Goal: Find specific page/section: Find specific page/section

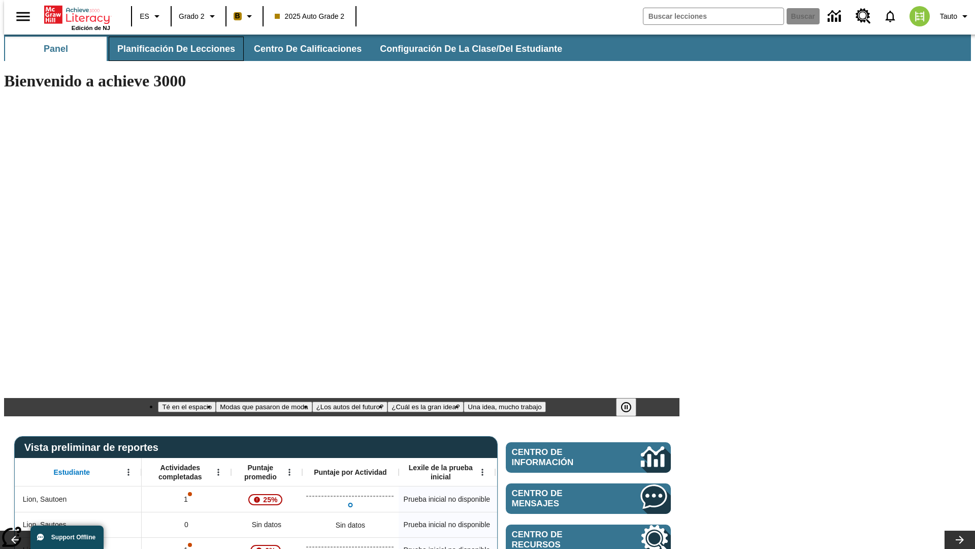
click at [170, 49] on span "Planificación de lecciones" at bounding box center [176, 49] width 118 height 12
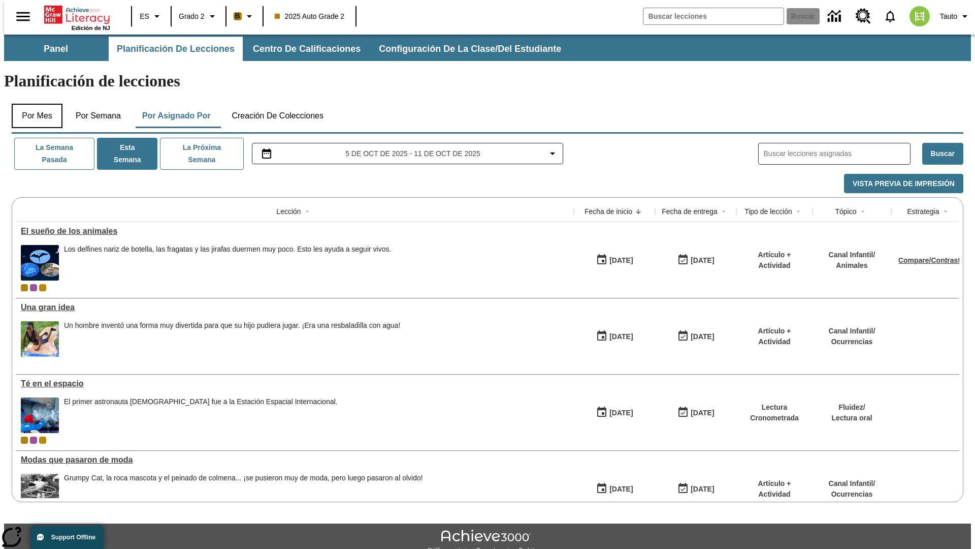
click at [33, 104] on button "Por mes" at bounding box center [37, 116] width 51 height 24
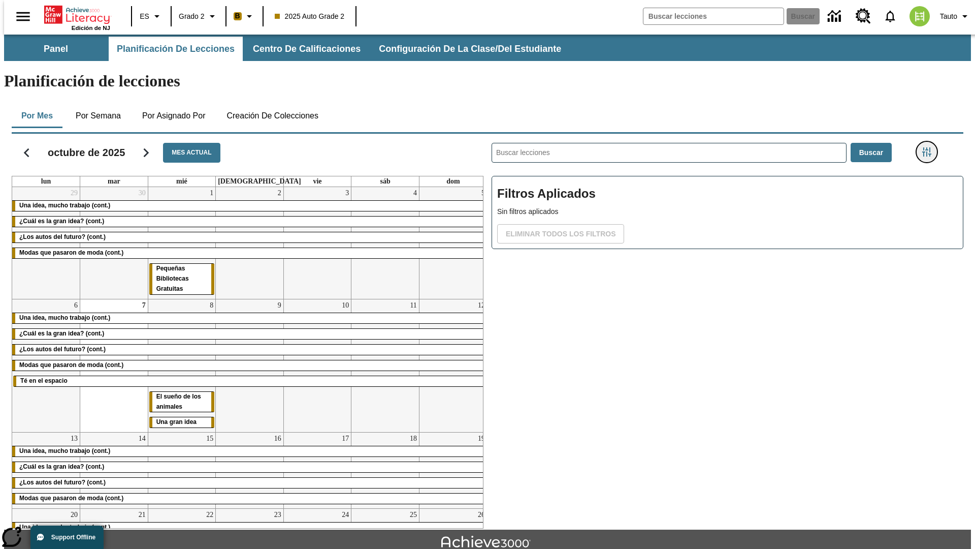
click at [930, 147] on icon "Menú lateral de filtros" at bounding box center [926, 151] width 9 height 9
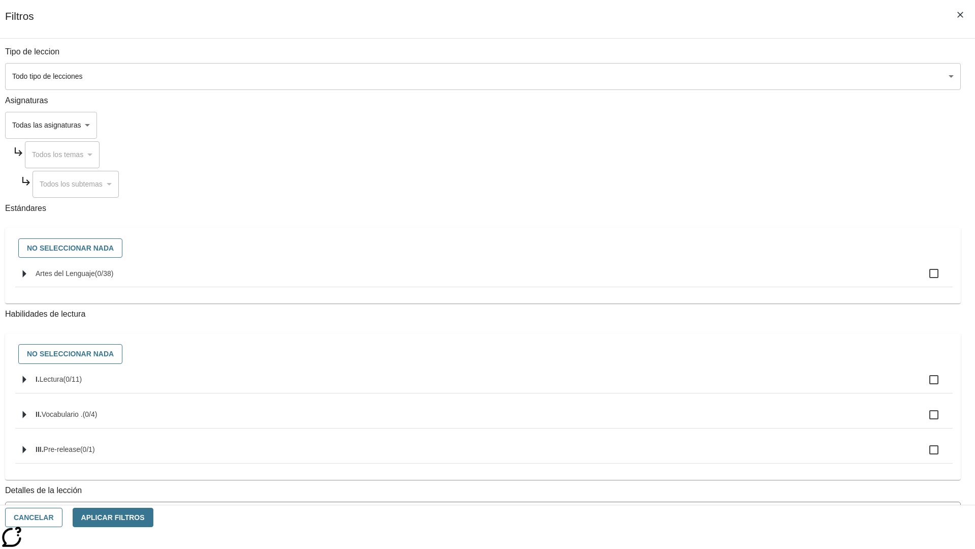
click at [731, 76] on body "[MEDICAL_DATA] al contenido principal Edición de NJ ES Grado 2 B 2025 Auto Grad…" at bounding box center [487, 315] width 967 height 560
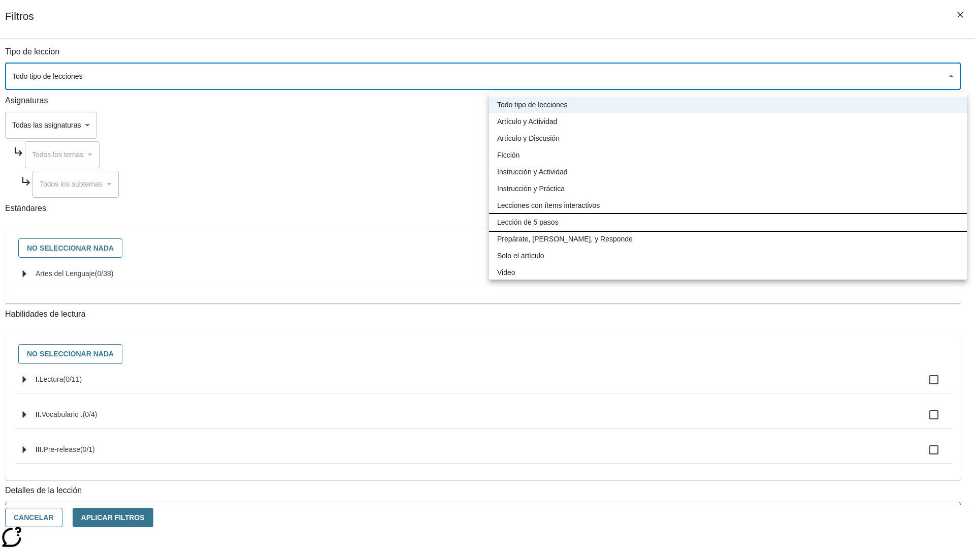
click at [728, 222] on li "Lección de 5 pasos" at bounding box center [728, 222] width 478 height 17
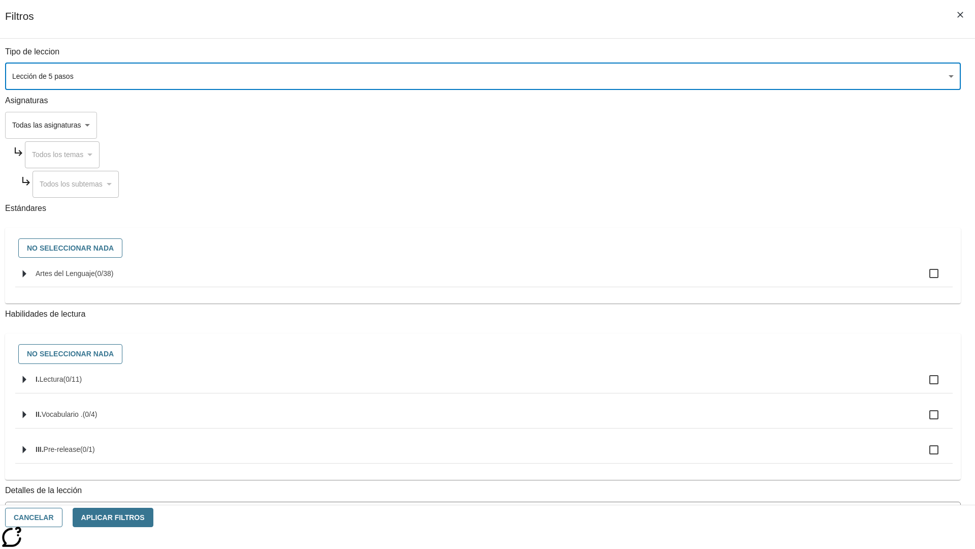
type input "1"
click at [153, 517] on button "Aplicar Filtros" at bounding box center [113, 517] width 81 height 20
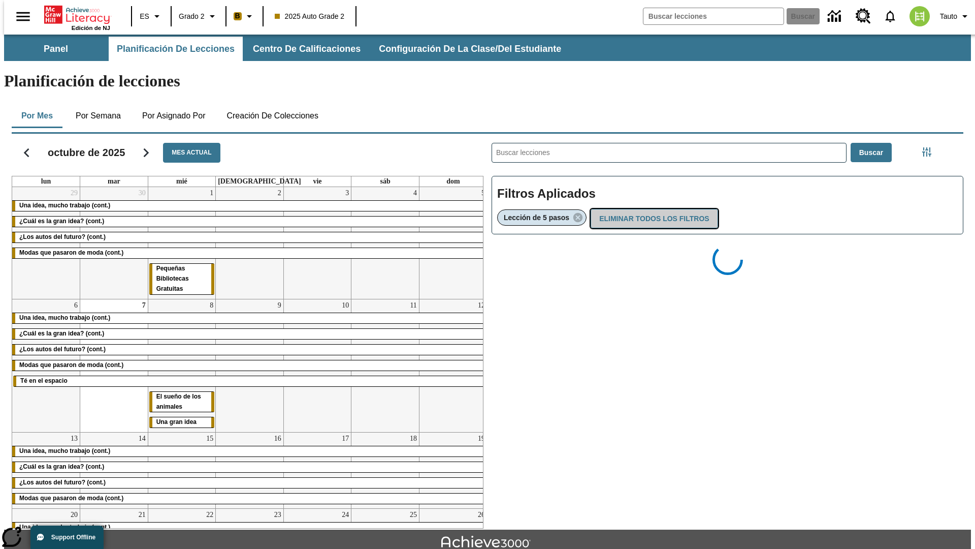
click at [652, 209] on button "Eliminar todos los filtros" at bounding box center [654, 219] width 127 height 20
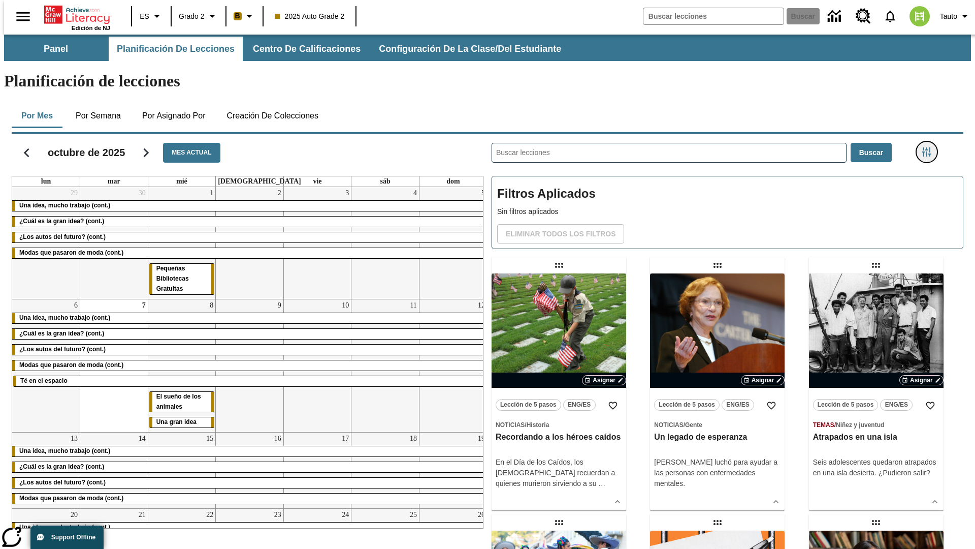
click at [930, 147] on icon "Menú lateral de filtros" at bounding box center [926, 151] width 9 height 9
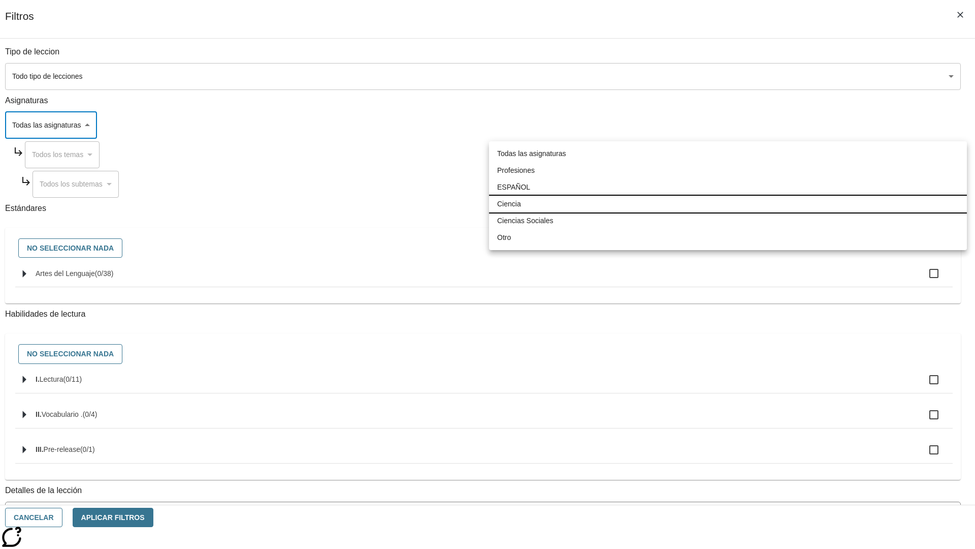
click at [728, 204] on li "Ciencia" at bounding box center [728, 204] width 478 height 17
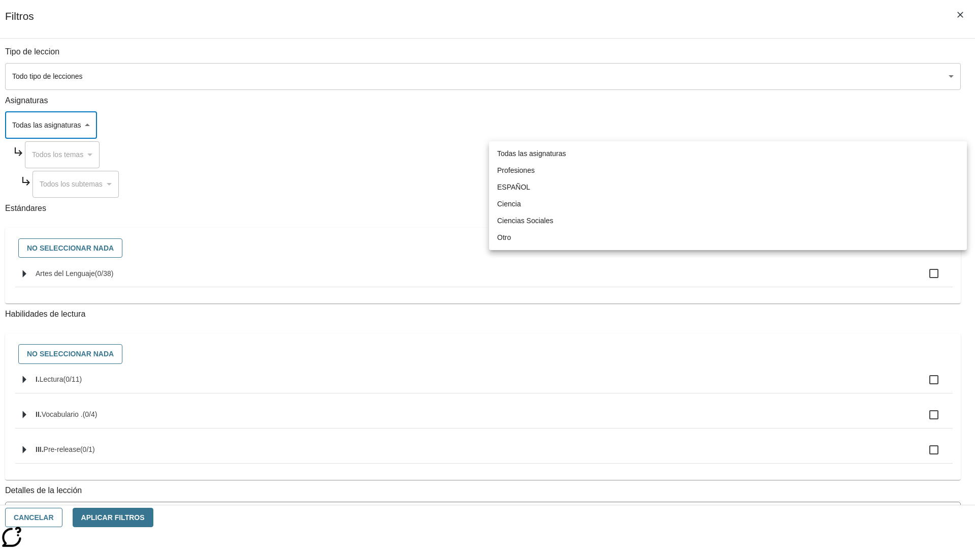
type input "2"
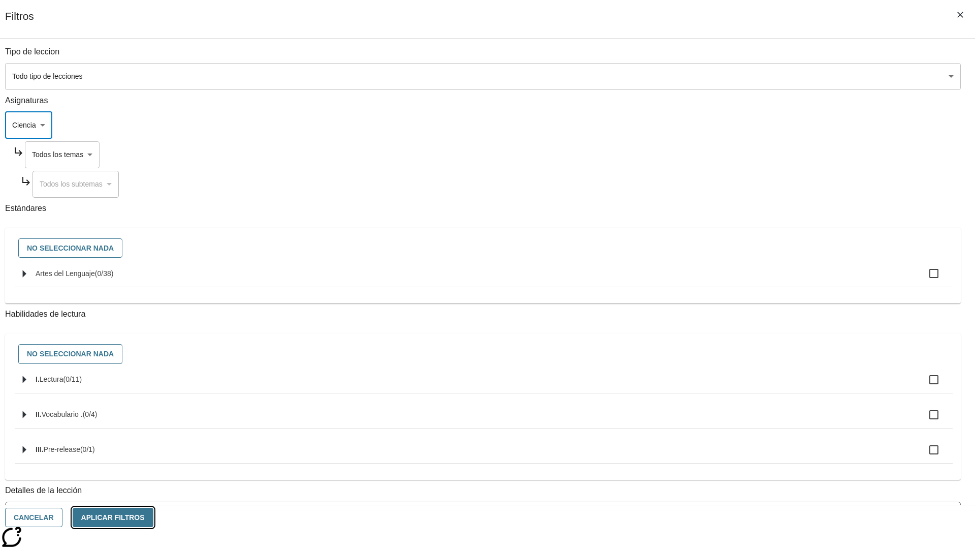
click at [153, 517] on button "Aplicar Filtros" at bounding box center [113, 517] width 81 height 20
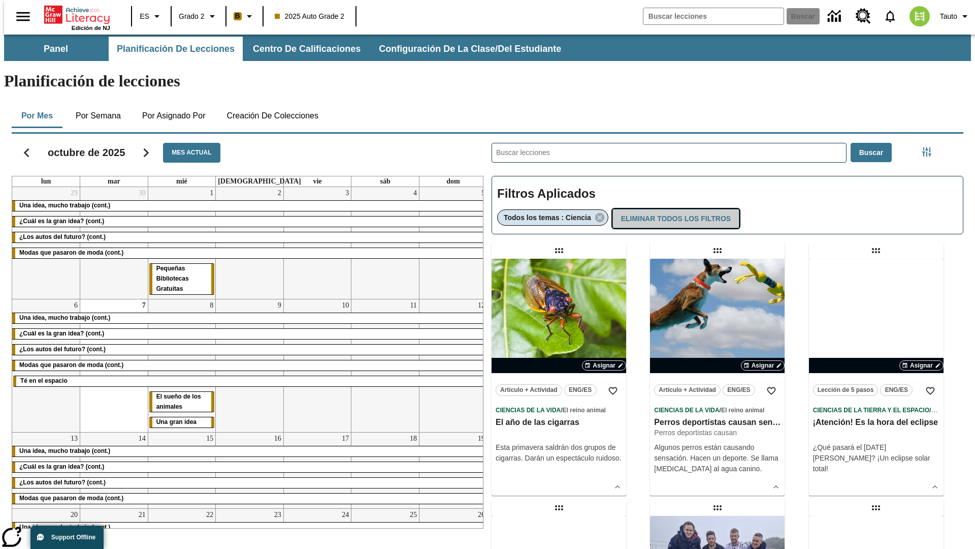
click at [675, 209] on button "Eliminar todos los filtros" at bounding box center [676, 219] width 127 height 20
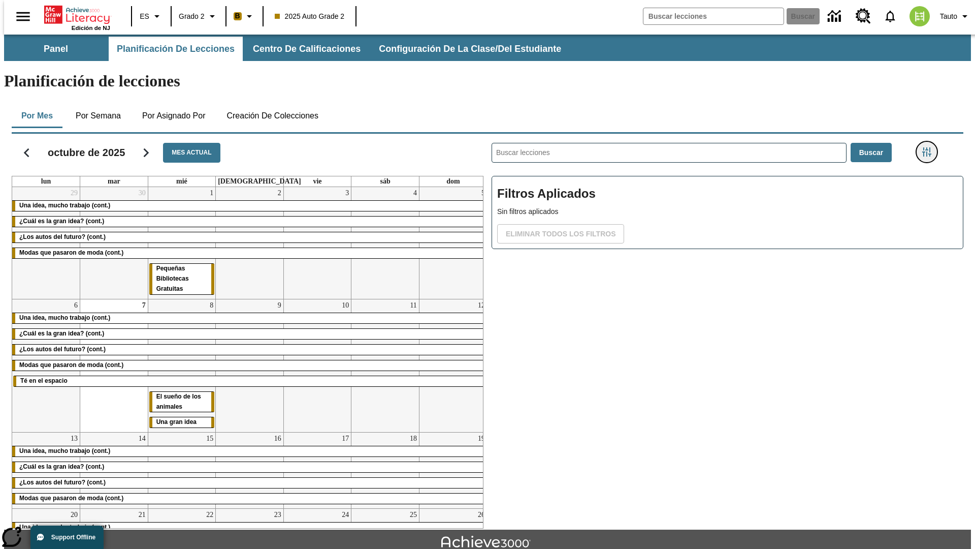
click at [930, 147] on icon "Menú lateral de filtros" at bounding box center [926, 151] width 9 height 9
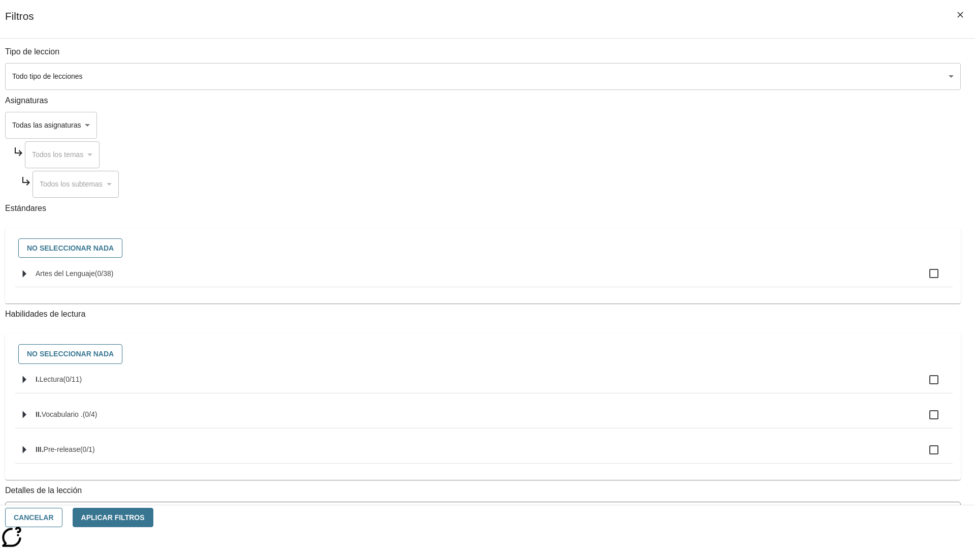
click at [95, 277] on span "Artes del Lenguaje" at bounding box center [65, 273] width 59 height 8
click at [923, 279] on input "Artes del Lenguaje ( 0 / 38 )" at bounding box center [933, 273] width 21 height 21
checkbox input "true"
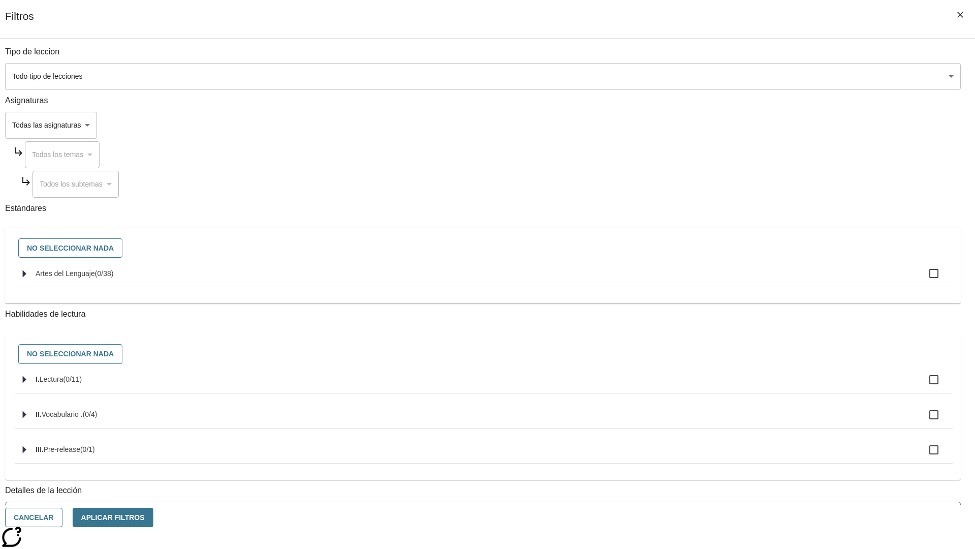
checkbox input "true"
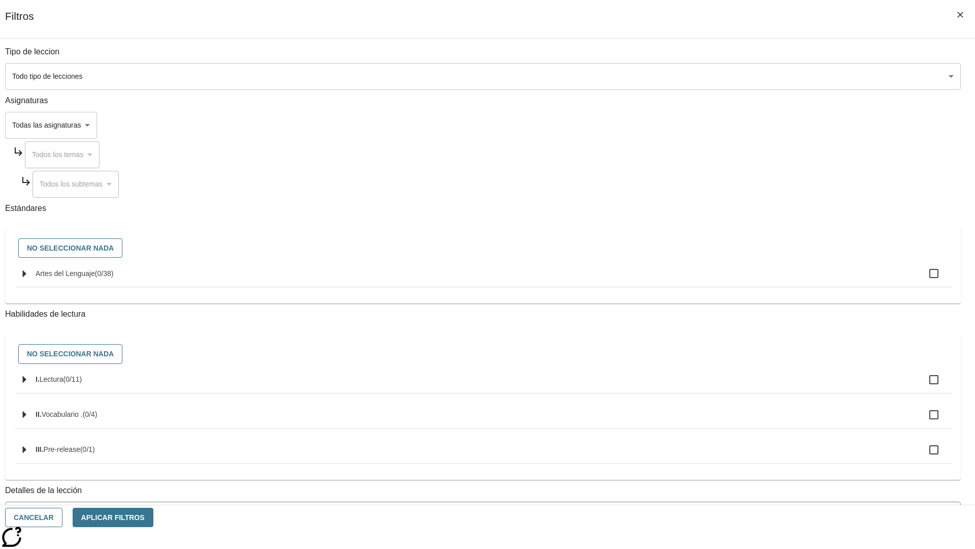
checkbox input "true"
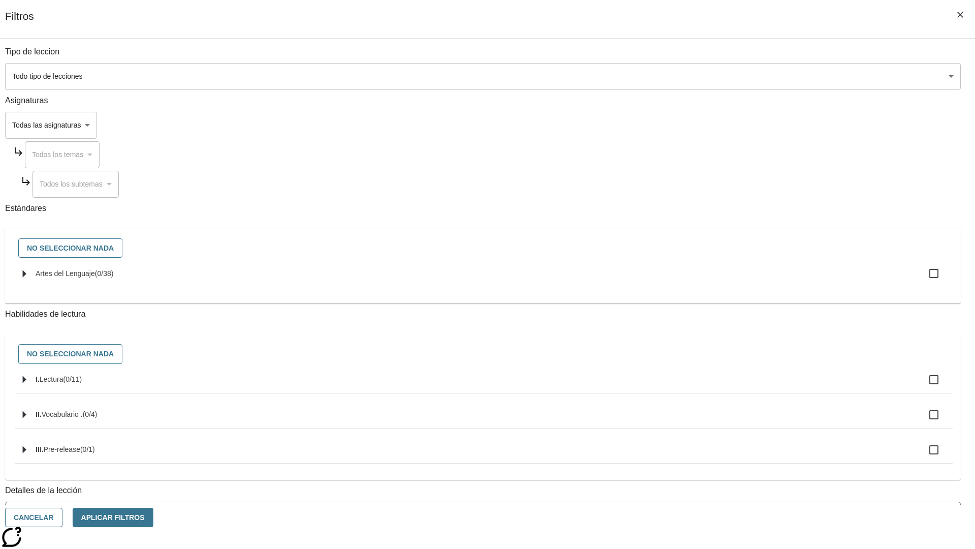
checkbox input "true"
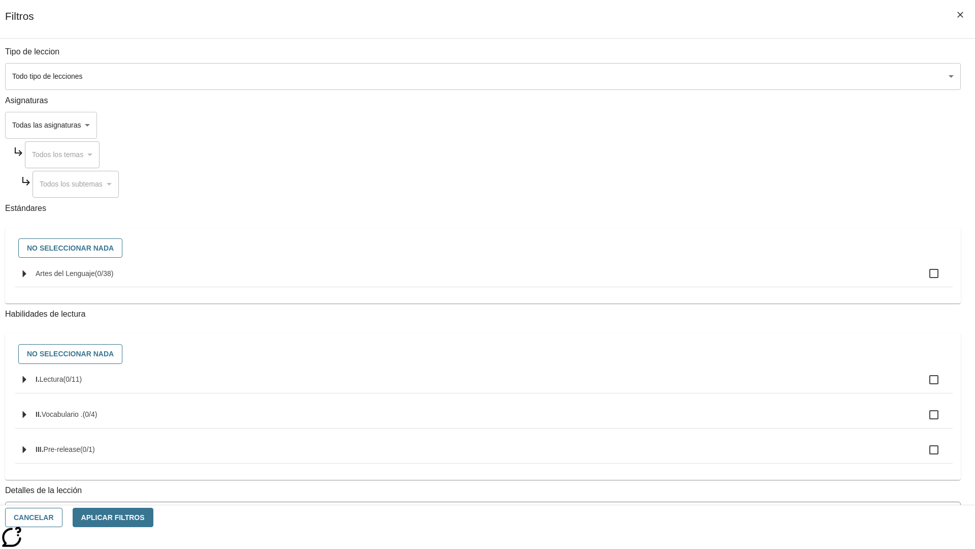
checkbox input "true"
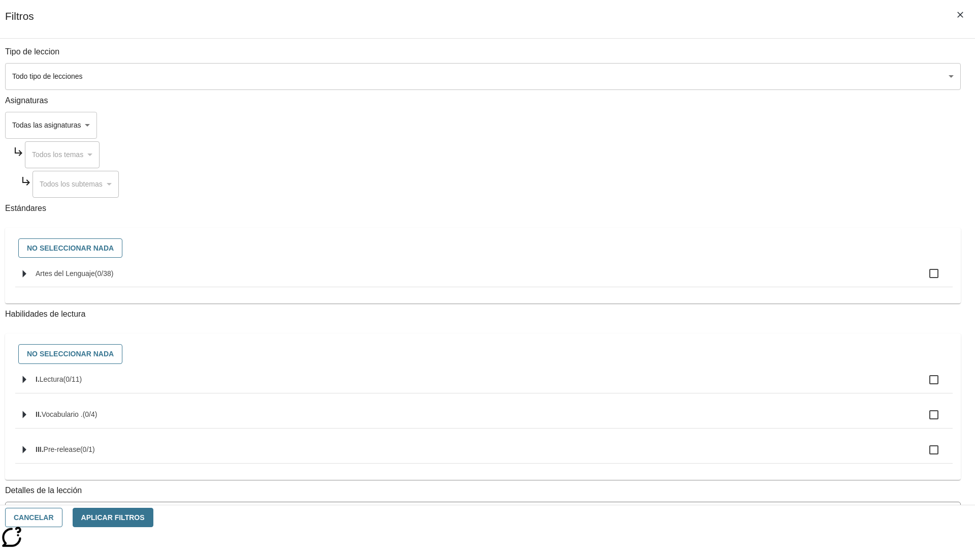
checkbox input "true"
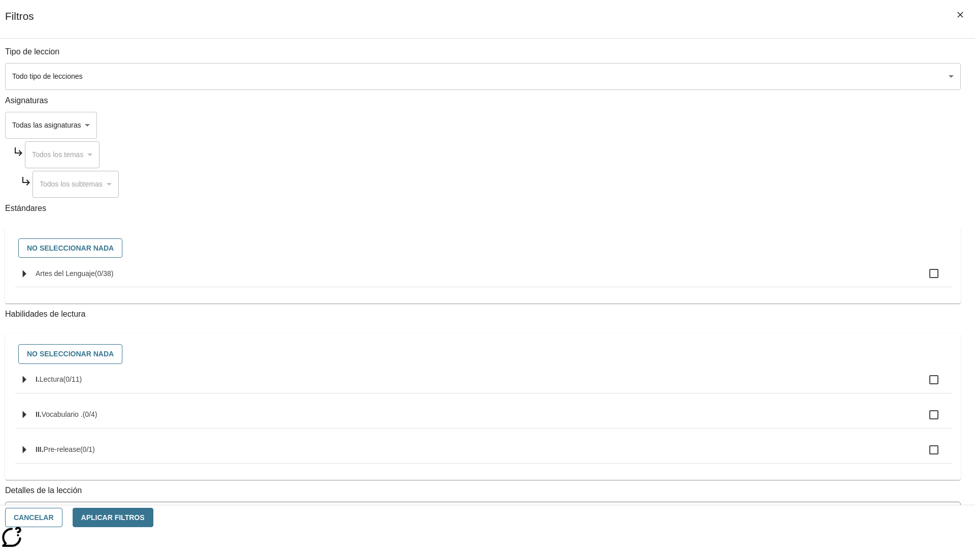
checkbox input "true"
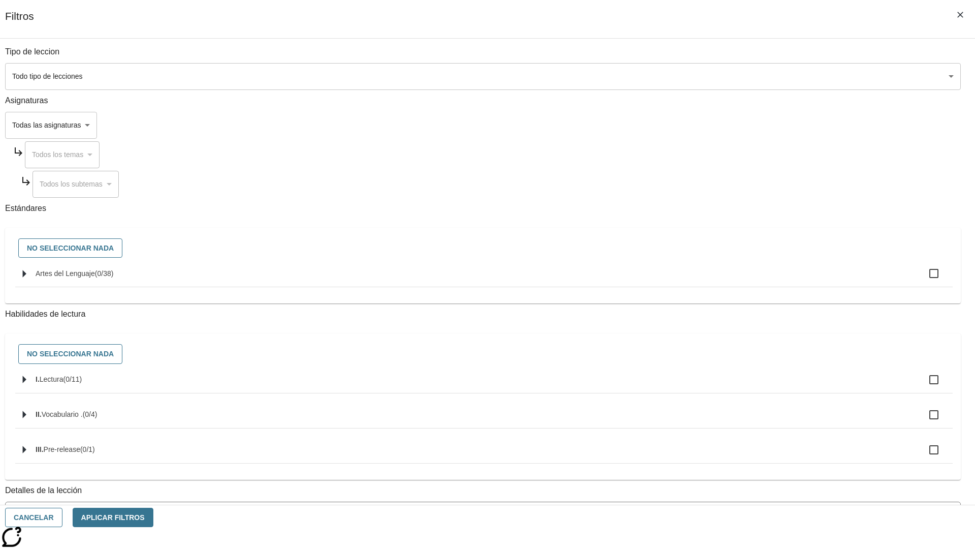
checkbox input "true"
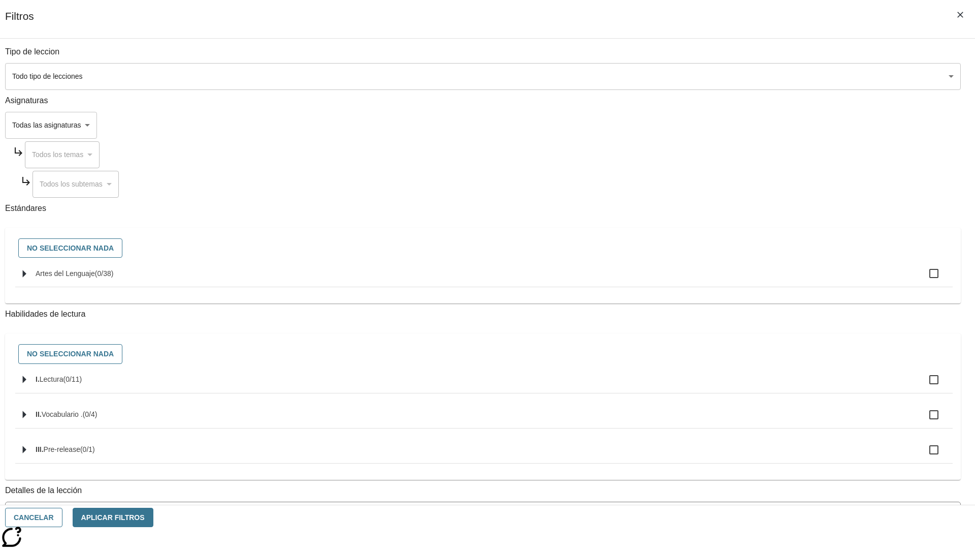
checkbox input "true"
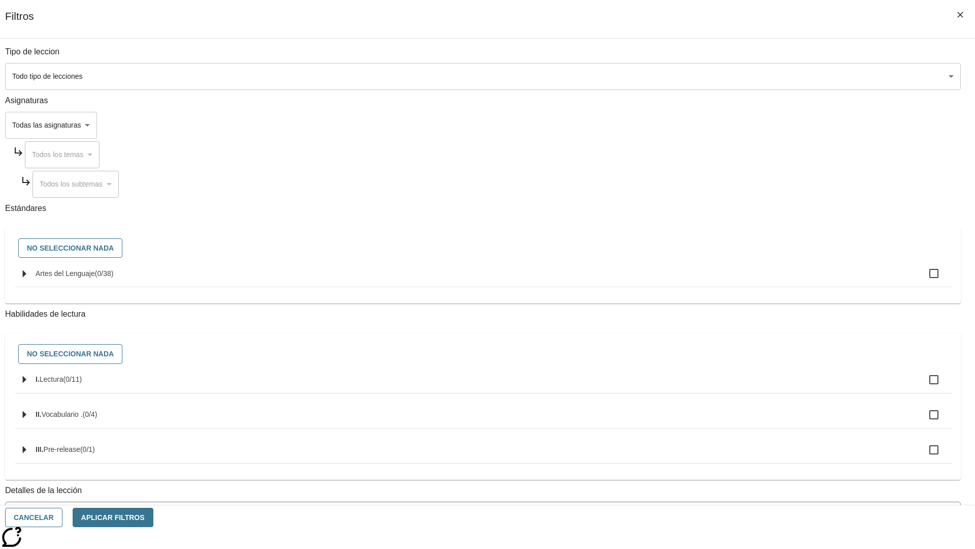
checkbox input "true"
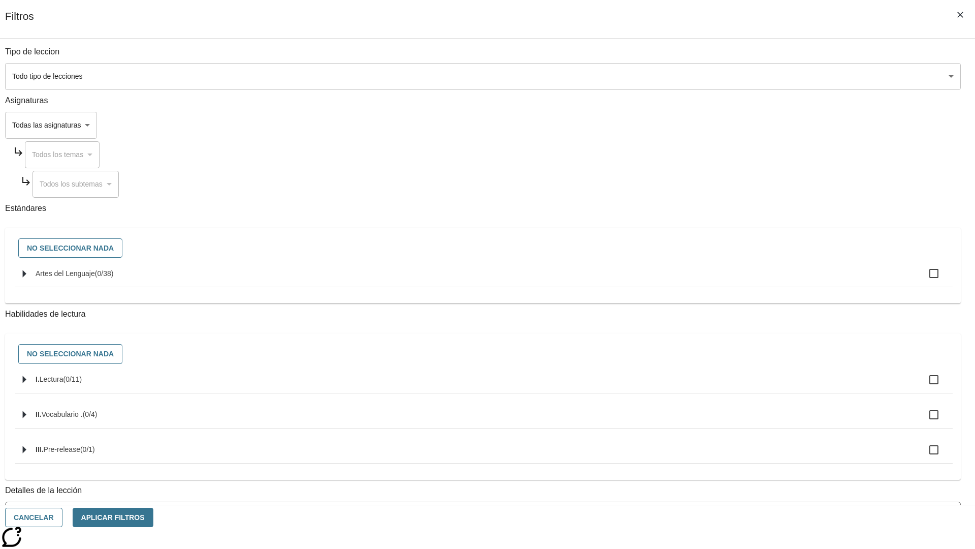
checkbox input "true"
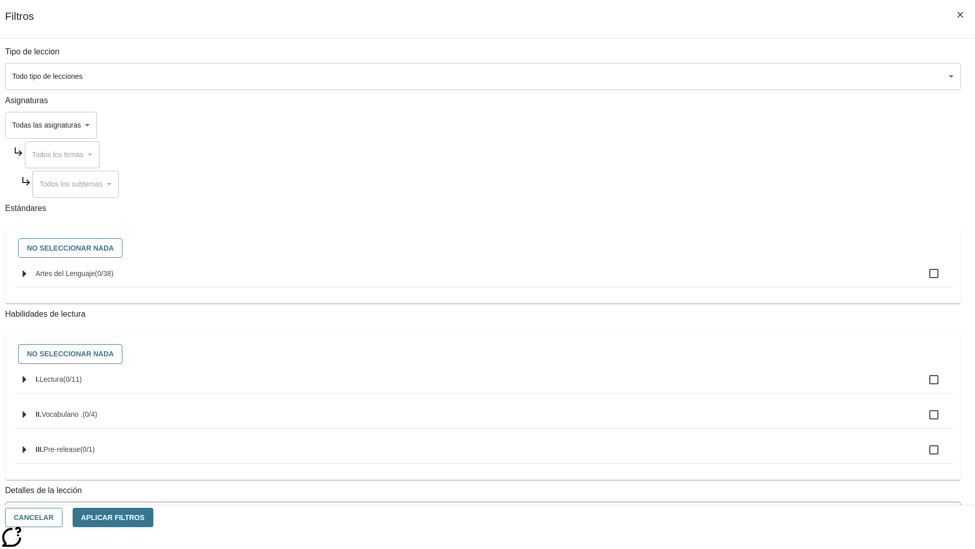
checkbox input "true"
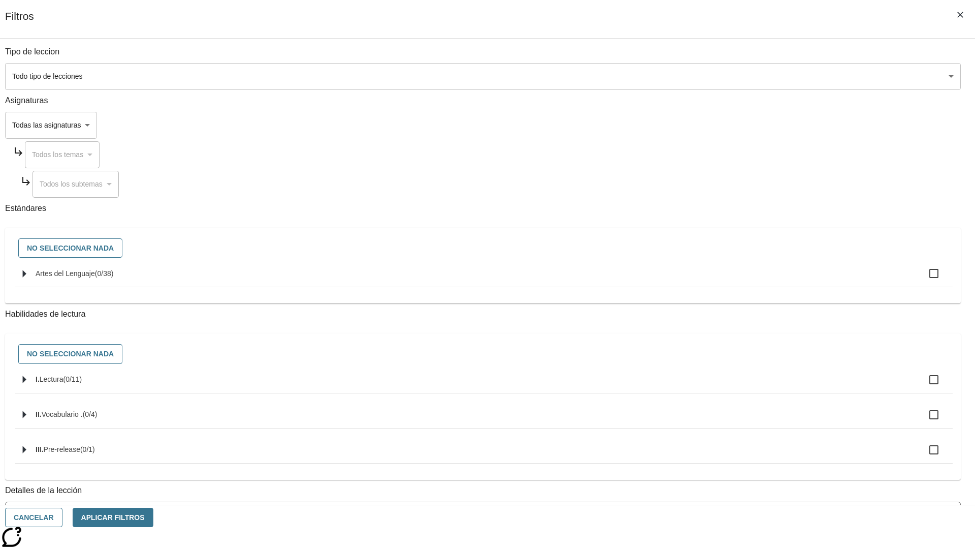
checkbox input "true"
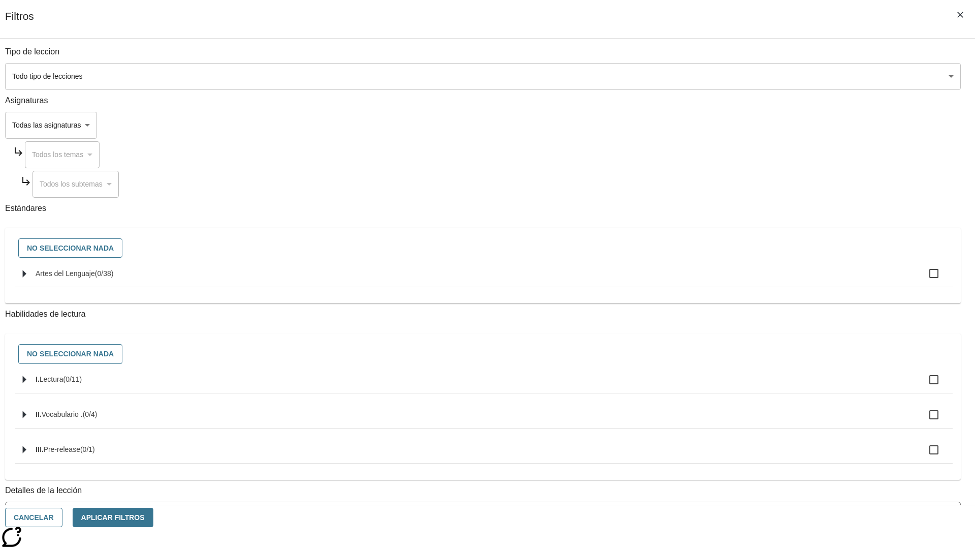
checkbox input "true"
click at [153, 517] on button "Aplicar Filtros" at bounding box center [113, 517] width 81 height 20
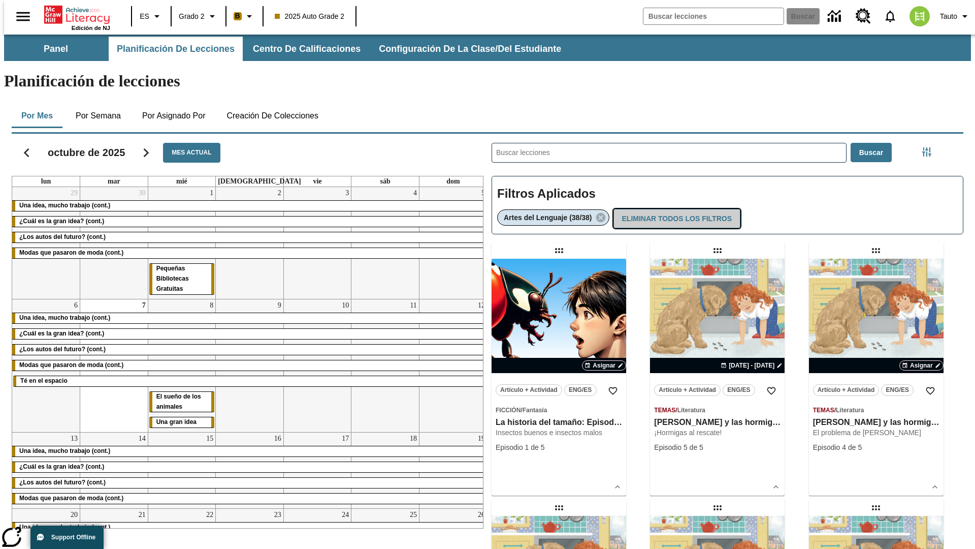
click at [676, 209] on button "Eliminar todos los filtros" at bounding box center [677, 219] width 127 height 20
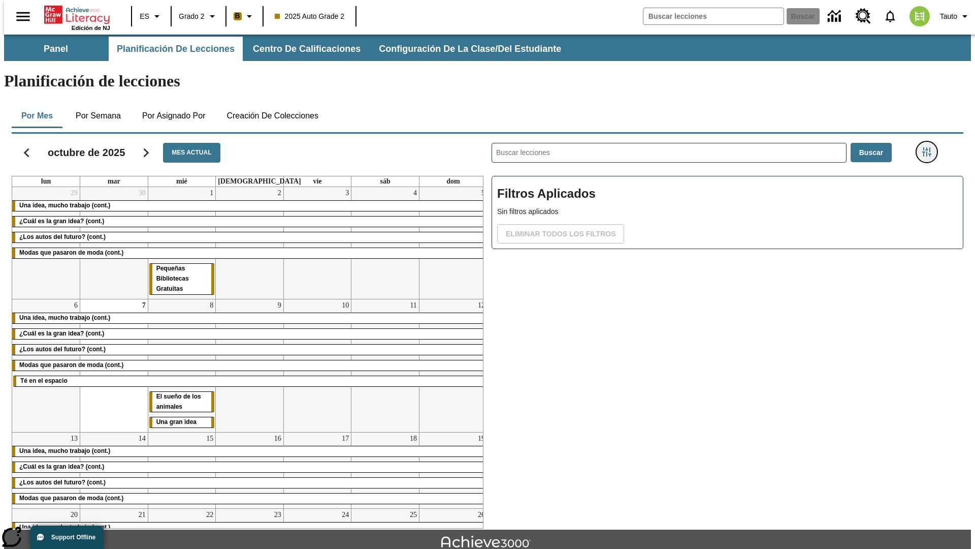
click at [930, 147] on icon "Menú lateral de filtros" at bounding box center [926, 151] width 9 height 9
